Goal: Task Accomplishment & Management: Manage account settings

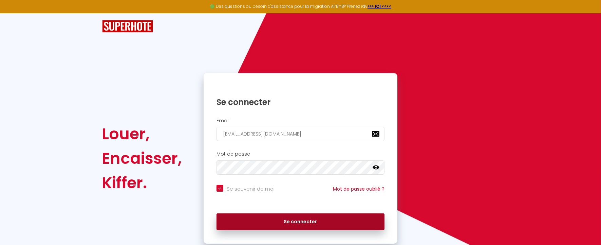
click at [277, 219] on button "Se connecter" at bounding box center [301, 221] width 168 height 17
checkbox input "true"
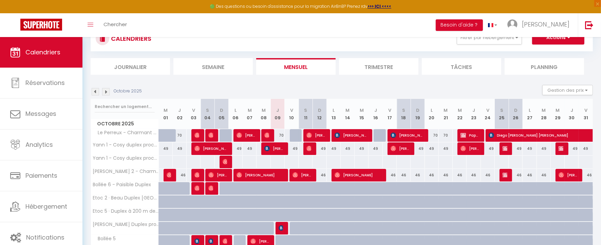
scroll to position [26, 0]
click at [266, 133] on div at bounding box center [268, 135] width 14 height 13
click at [268, 134] on img at bounding box center [266, 134] width 5 height 5
select select "OK"
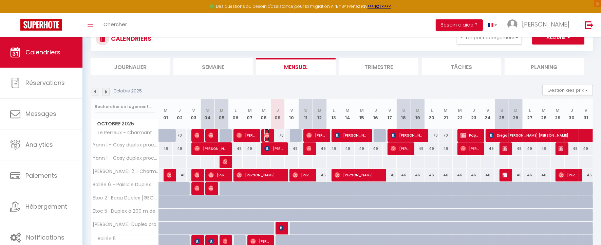
select select "0"
select select "1"
select select
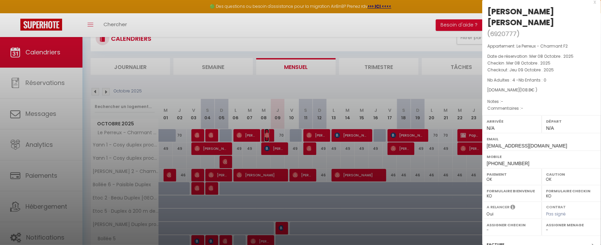
scroll to position [91, 0]
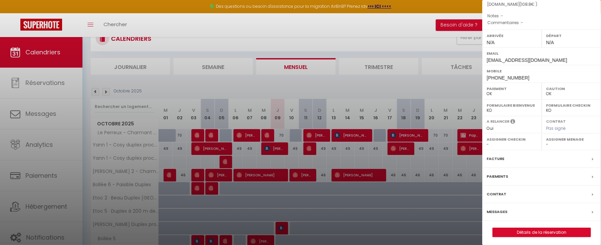
click at [502, 210] on label "Messages" at bounding box center [497, 211] width 21 height 7
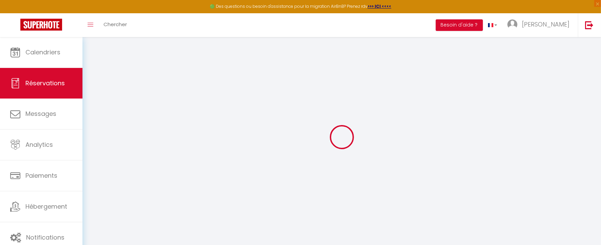
select select
checkbox input "false"
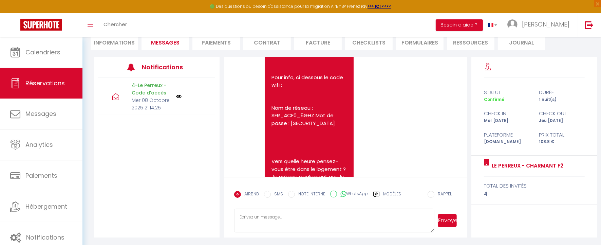
scroll to position [1422, 0]
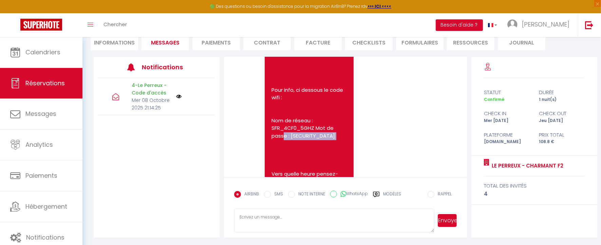
drag, startPoint x: 331, startPoint y: 143, endPoint x: 273, endPoint y: 145, distance: 58.4
copy pre "bmy56ktxk3igu82crqh3"
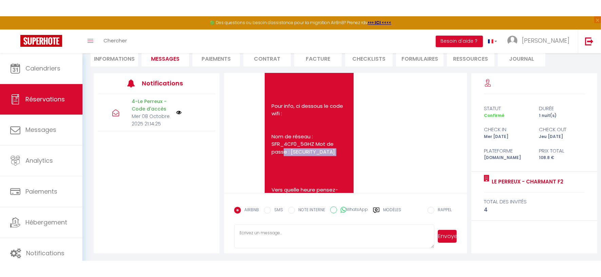
scroll to position [52, 0]
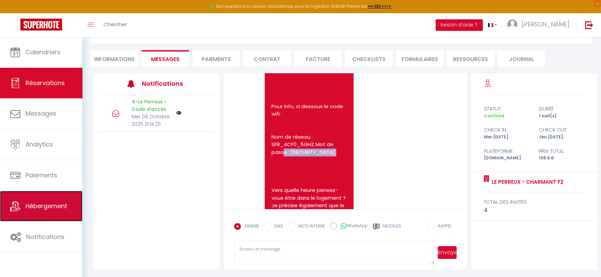
click at [50, 209] on span "Hébergement" at bounding box center [46, 206] width 42 height 8
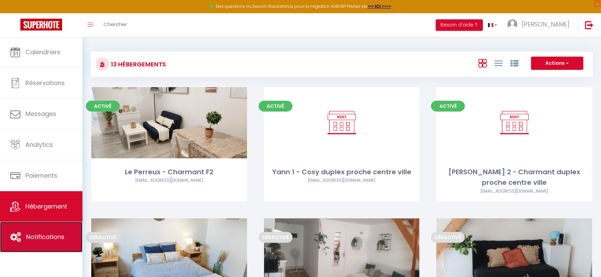
click at [55, 237] on span "Notifications" at bounding box center [45, 237] width 38 height 8
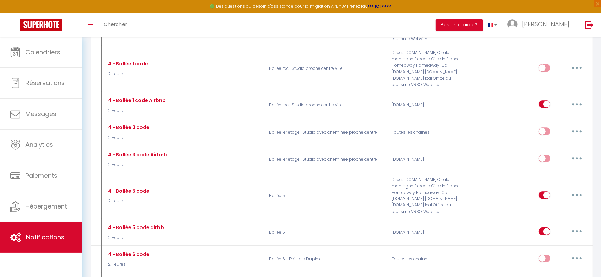
scroll to position [1880, 0]
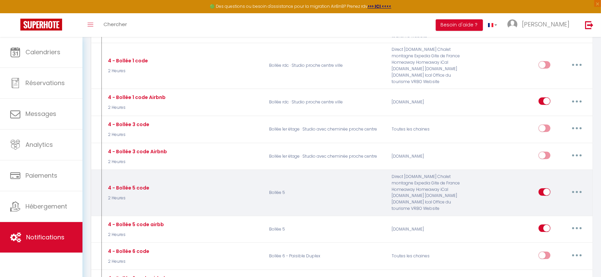
click at [543, 188] on input "checkbox" at bounding box center [545, 193] width 12 height 10
checkbox input "false"
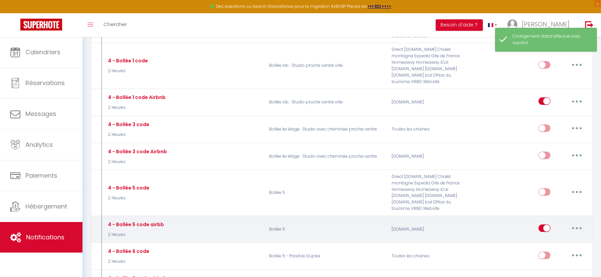
click at [545, 225] on input "checkbox" at bounding box center [545, 230] width 12 height 10
checkbox input "false"
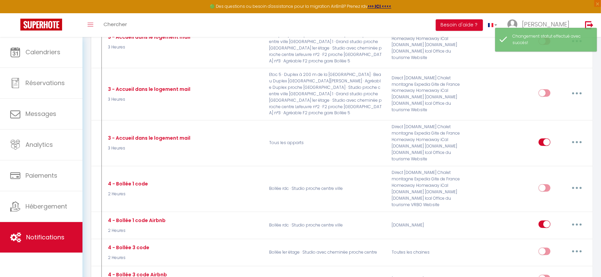
scroll to position [1743, 0]
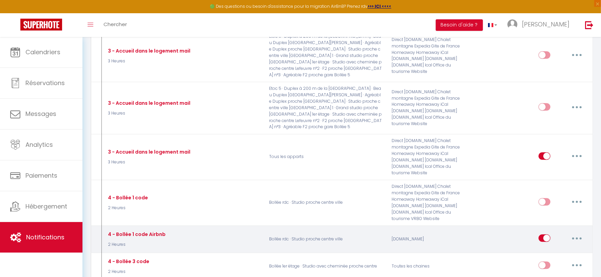
click at [544, 235] on input "checkbox" at bounding box center [545, 240] width 12 height 10
checkbox input "false"
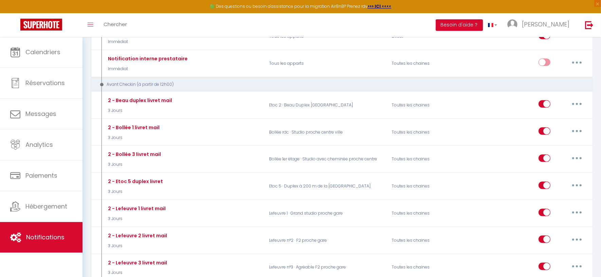
scroll to position [932, 0]
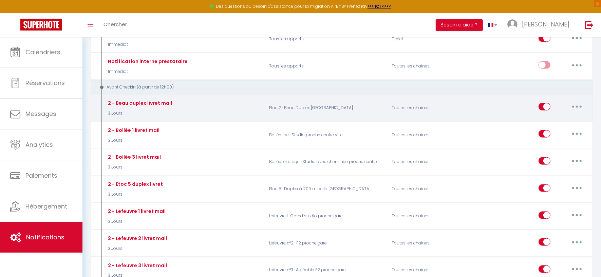
click at [542, 103] on input "checkbox" at bounding box center [545, 108] width 12 height 10
checkbox input "false"
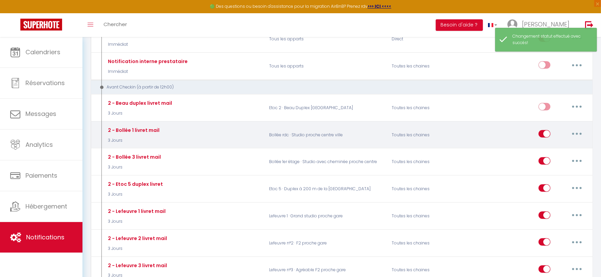
click at [542, 130] on input "checkbox" at bounding box center [545, 135] width 12 height 10
checkbox input "false"
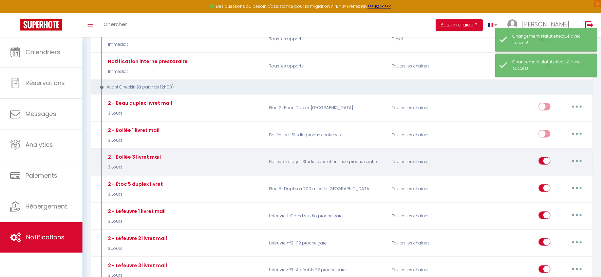
click at [543, 157] on input "checkbox" at bounding box center [545, 162] width 12 height 10
checkbox input "false"
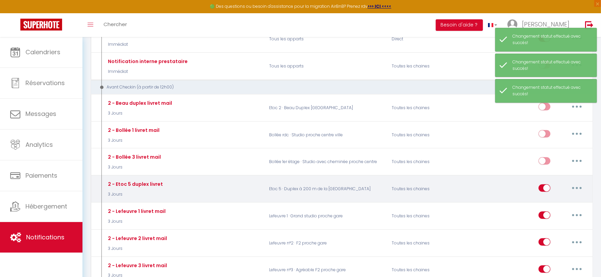
click at [542, 185] on input "checkbox" at bounding box center [545, 190] width 12 height 10
checkbox input "false"
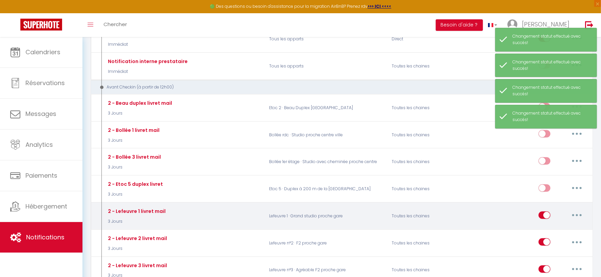
click at [541, 212] on input "checkbox" at bounding box center [545, 217] width 12 height 10
checkbox input "false"
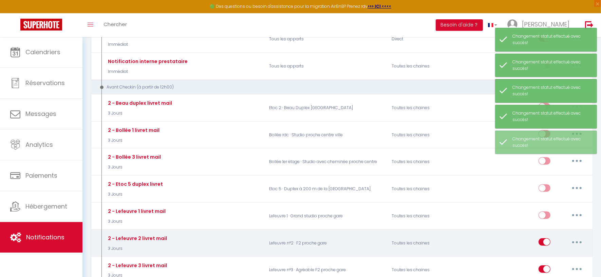
click at [543, 239] on input "checkbox" at bounding box center [545, 244] width 12 height 10
checkbox input "false"
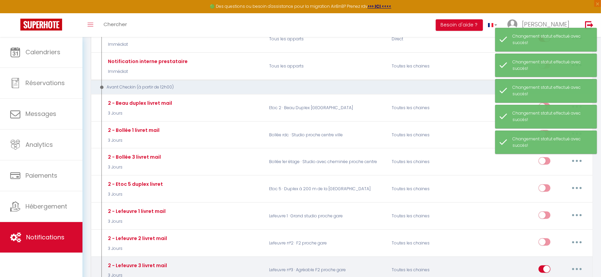
click at [542, 244] on input "checkbox" at bounding box center [545, 271] width 12 height 10
checkbox input "false"
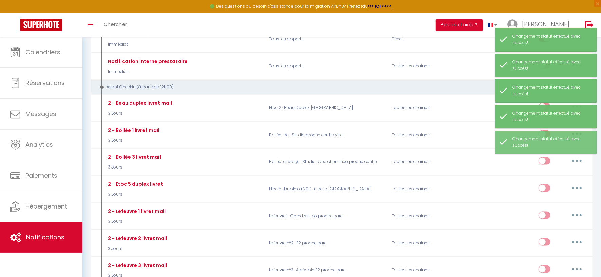
checkbox input "false"
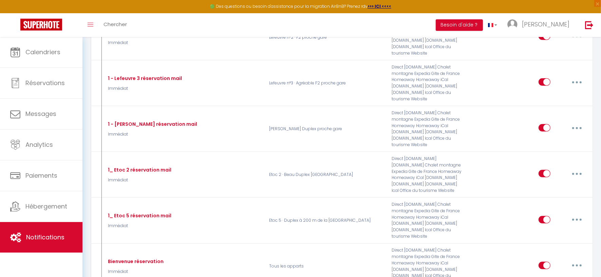
scroll to position [479, 0]
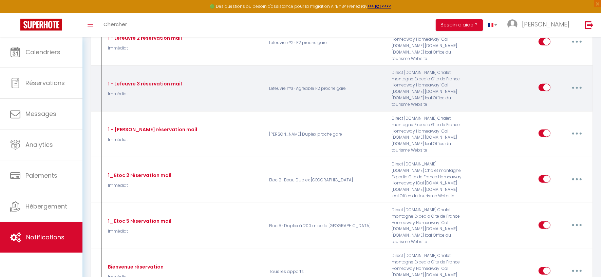
click at [544, 86] on input "checkbox" at bounding box center [545, 89] width 12 height 10
checkbox input "false"
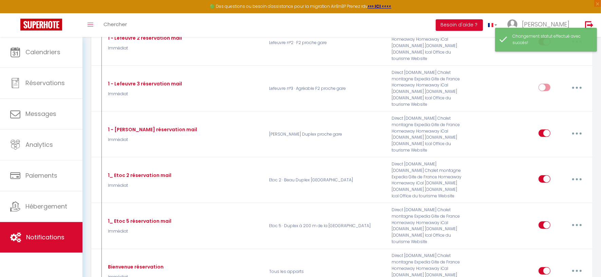
click at [544, 41] on div "Changement statut effectué avec succés!" at bounding box center [551, 39] width 77 height 13
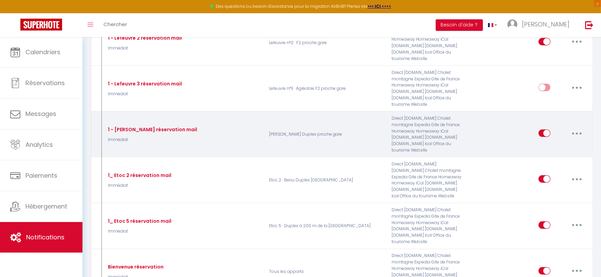
click at [540, 130] on input "checkbox" at bounding box center [545, 135] width 12 height 10
checkbox input "false"
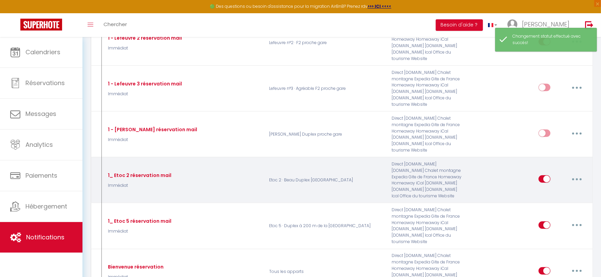
click at [541, 175] on input "checkbox" at bounding box center [545, 180] width 12 height 10
checkbox input "false"
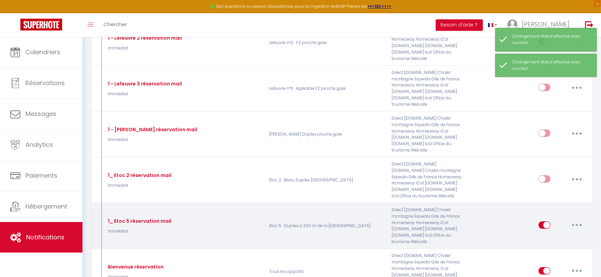
click at [544, 222] on input "checkbox" at bounding box center [545, 227] width 12 height 10
checkbox input "false"
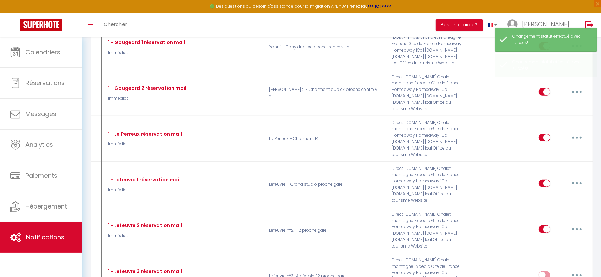
scroll to position [288, 0]
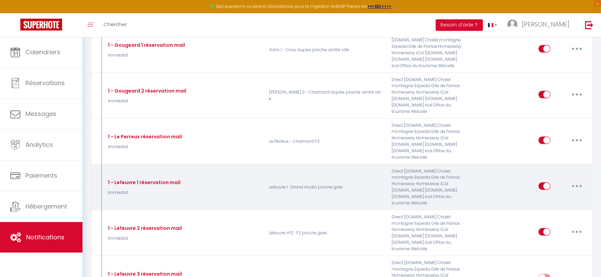
click at [541, 183] on input "checkbox" at bounding box center [545, 188] width 12 height 10
checkbox input "false"
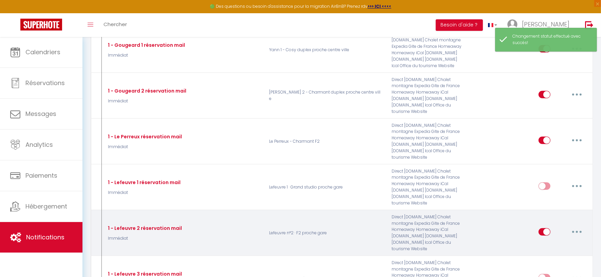
click at [542, 229] on input "checkbox" at bounding box center [545, 233] width 12 height 10
checkbox input "false"
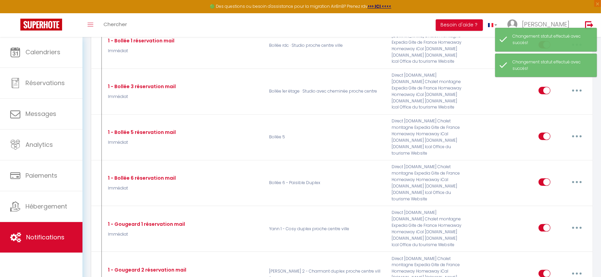
scroll to position [104, 0]
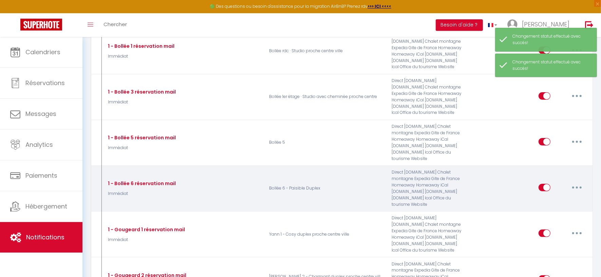
click at [544, 188] on input "checkbox" at bounding box center [545, 189] width 12 height 10
checkbox input "false"
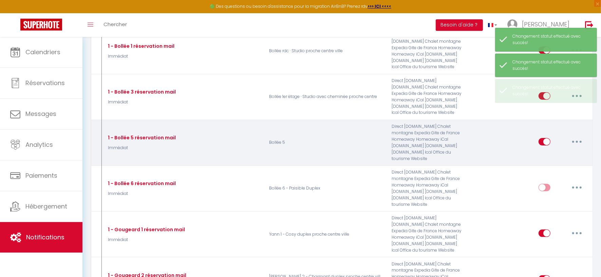
click at [545, 138] on input "checkbox" at bounding box center [545, 143] width 12 height 10
checkbox input "false"
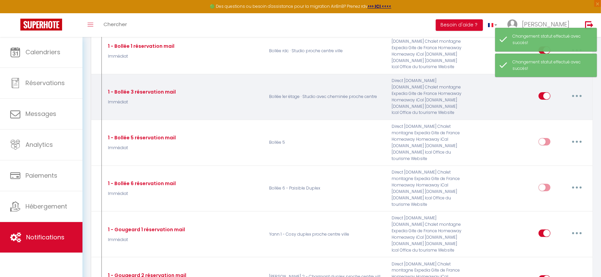
click at [545, 96] on input "checkbox" at bounding box center [545, 97] width 12 height 10
checkbox input "false"
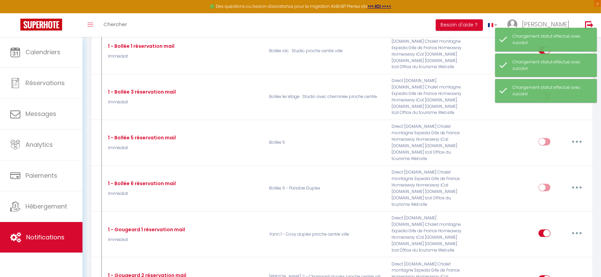
scroll to position [0, 0]
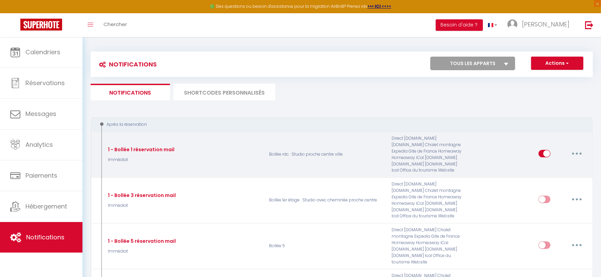
click at [540, 150] on input "checkbox" at bounding box center [545, 155] width 12 height 10
checkbox input "false"
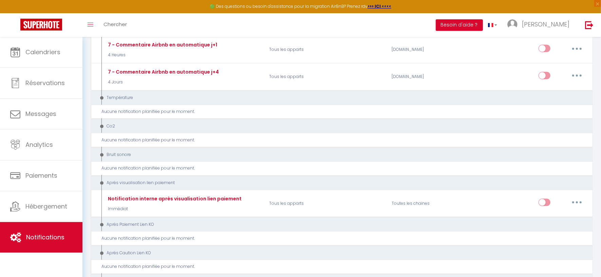
scroll to position [2714, 0]
